Goal: Navigation & Orientation: Go to known website

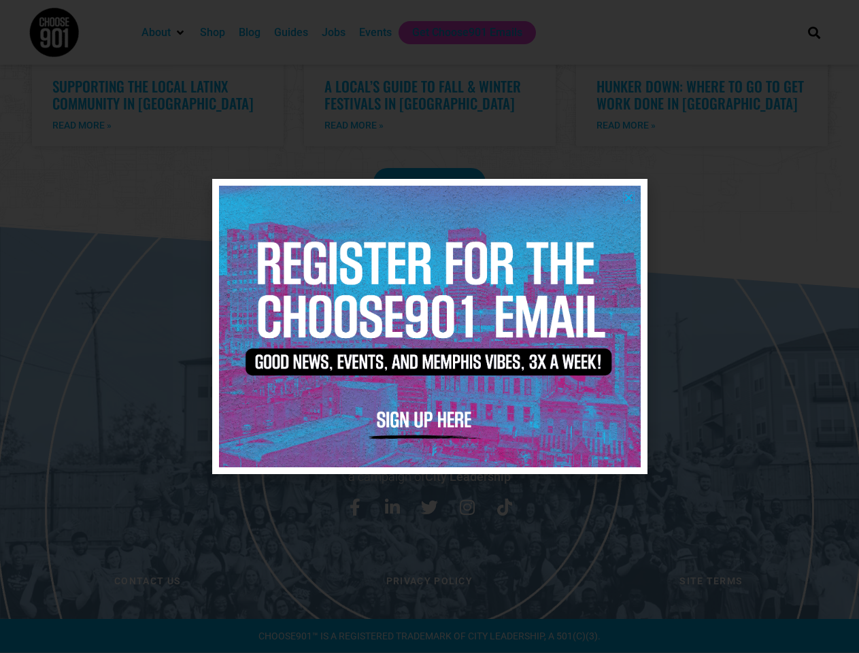
scroll to position [2771, 0]
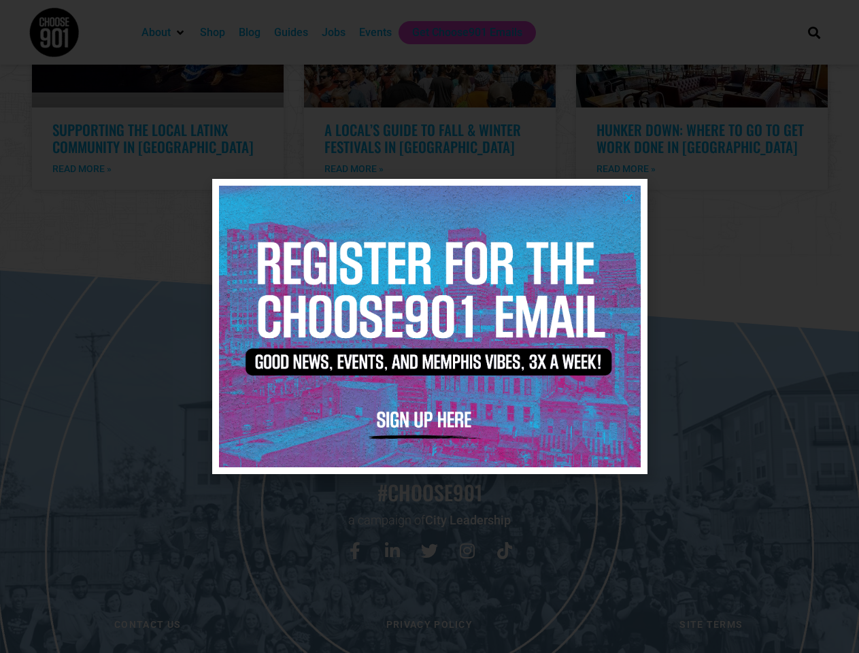
click at [629, 197] on icon "Close" at bounding box center [629, 198] width 10 height 10
